Goal: Register for event/course

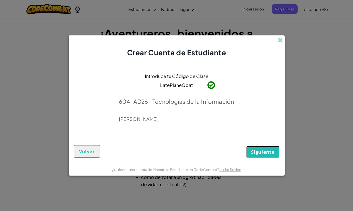
click at [263, 152] on span "Siguiente" at bounding box center [262, 152] width 23 height 6
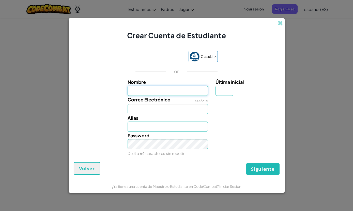
click at [130, 89] on input "Nombre" at bounding box center [168, 90] width 80 height 10
type input "Paola Montserrat"
click at [153, 114] on div "Alias Paola Montserrat" at bounding box center [168, 123] width 88 height 18
click at [158, 107] on input "Correo Electrónico" at bounding box center [168, 109] width 80 height 10
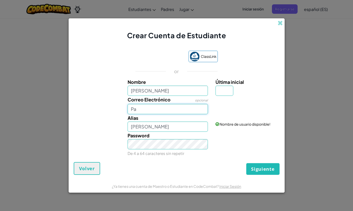
type input "P"
type input "al07174663@tecmilenio.mx"
click at [230, 96] on div "Nombre Paola Montserrat Última inicial Correo Electrónico opcional al07174663@t…" at bounding box center [176, 117] width 203 height 79
click at [228, 95] on input "Última inicial" at bounding box center [225, 90] width 18 height 10
click at [218, 96] on div "¡El email parece bueno!" at bounding box center [247, 102] width 70 height 12
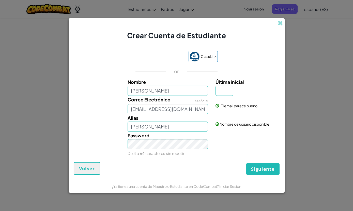
click at [218, 96] on div "¡El email parece bueno!" at bounding box center [247, 102] width 70 height 12
click at [222, 93] on input "Última inicial" at bounding box center [225, 90] width 18 height 10
type input "t"
type input "Paola MontserratT"
click at [253, 164] on button "Siguiente" at bounding box center [262, 169] width 33 height 12
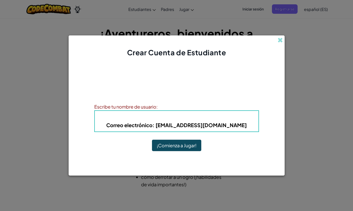
click at [184, 143] on button "¡Comienza a Jugar!" at bounding box center [176, 145] width 49 height 12
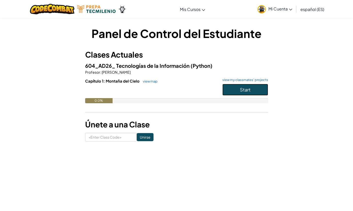
click at [245, 92] on span "Start" at bounding box center [245, 89] width 11 height 6
